Goal: Check status: Check status

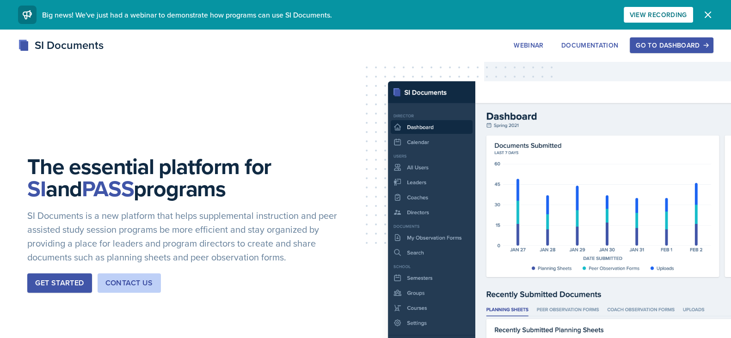
click at [702, 44] on icon "button" at bounding box center [705, 45] width 6 height 6
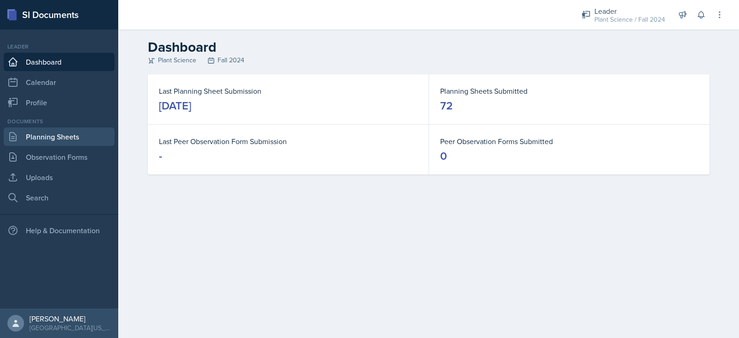
click at [83, 142] on link "Planning Sheets" at bounding box center [59, 137] width 111 height 18
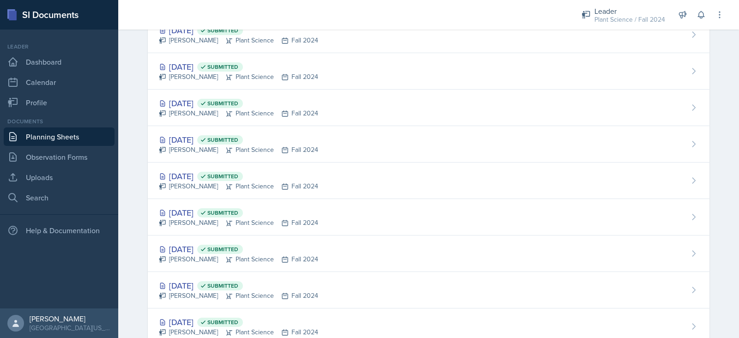
scroll to position [991, 0]
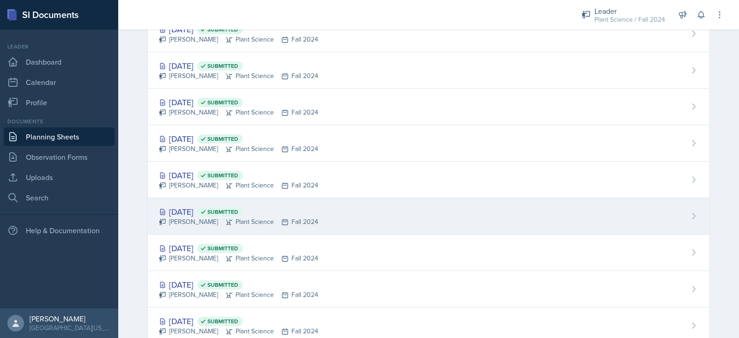
click at [202, 225] on div "[DATE] Submitted [PERSON_NAME] Plant Science Fall 2024" at bounding box center [429, 216] width 562 height 37
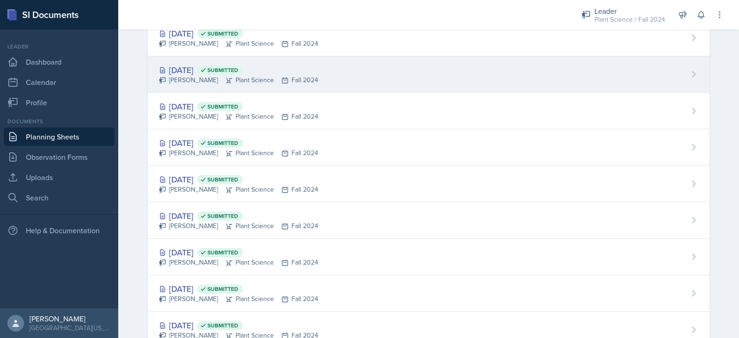
scroll to position [1116, 0]
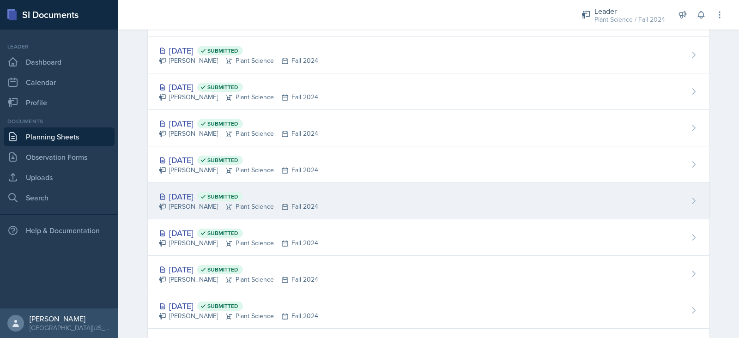
click at [200, 204] on div "[PERSON_NAME] Plant Science Fall 2024" at bounding box center [238, 207] width 159 height 10
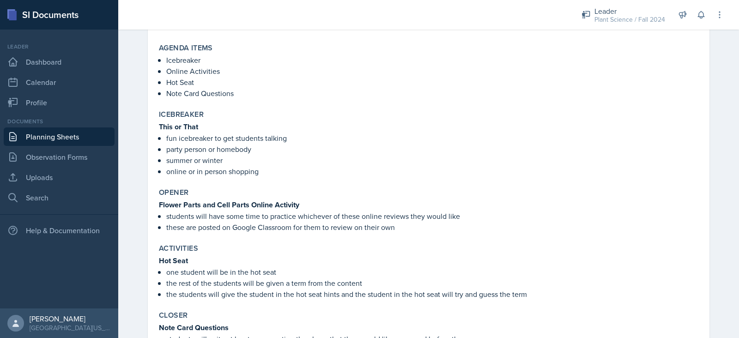
scroll to position [110, 0]
